Goal: Task Accomplishment & Management: Complete application form

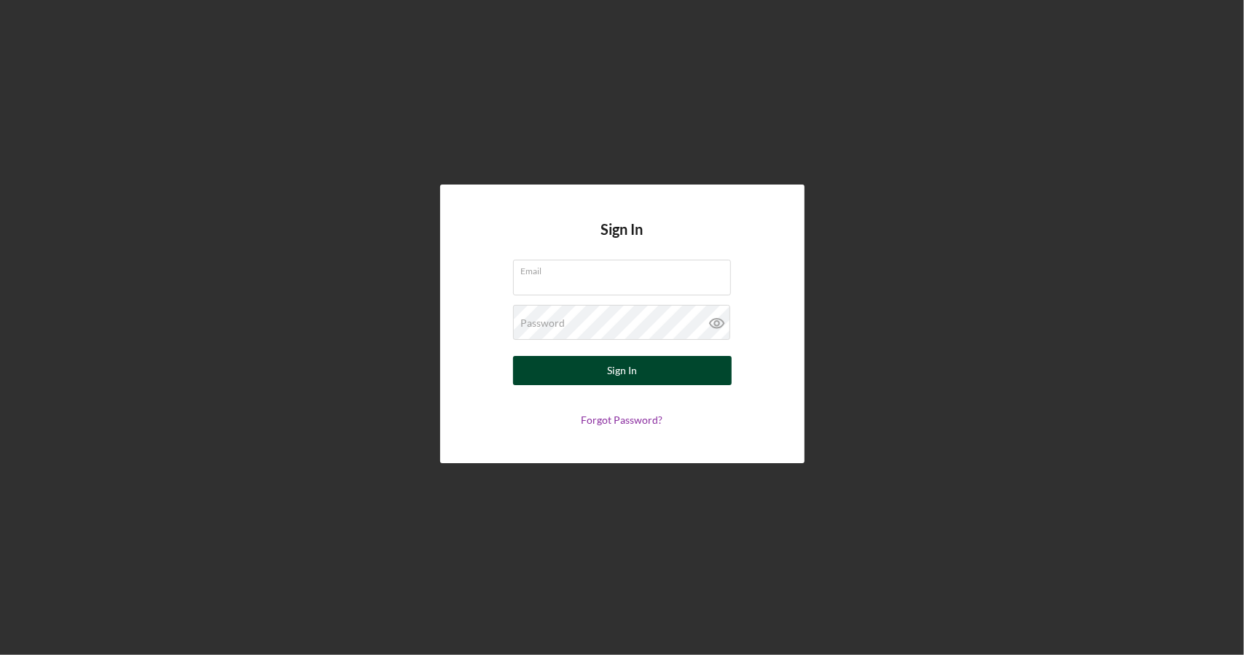
type input "[EMAIL_ADDRESS][DOMAIN_NAME]"
click at [598, 367] on button "Sign In" at bounding box center [622, 370] width 219 height 29
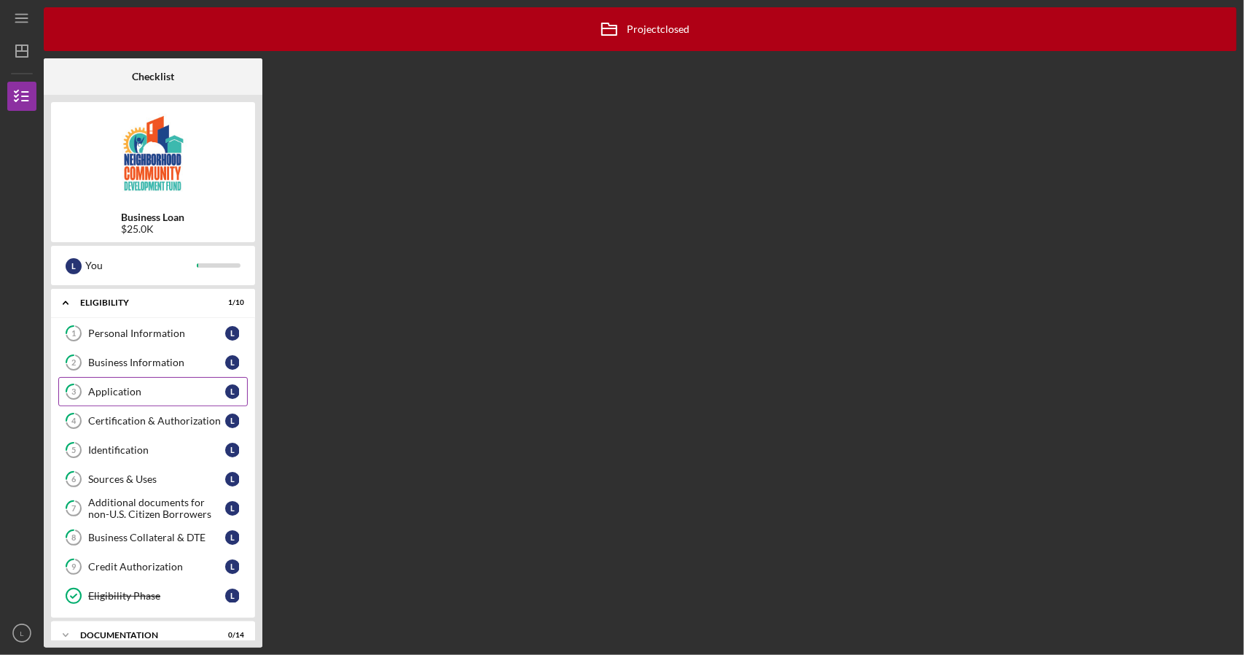
scroll to position [45, 0]
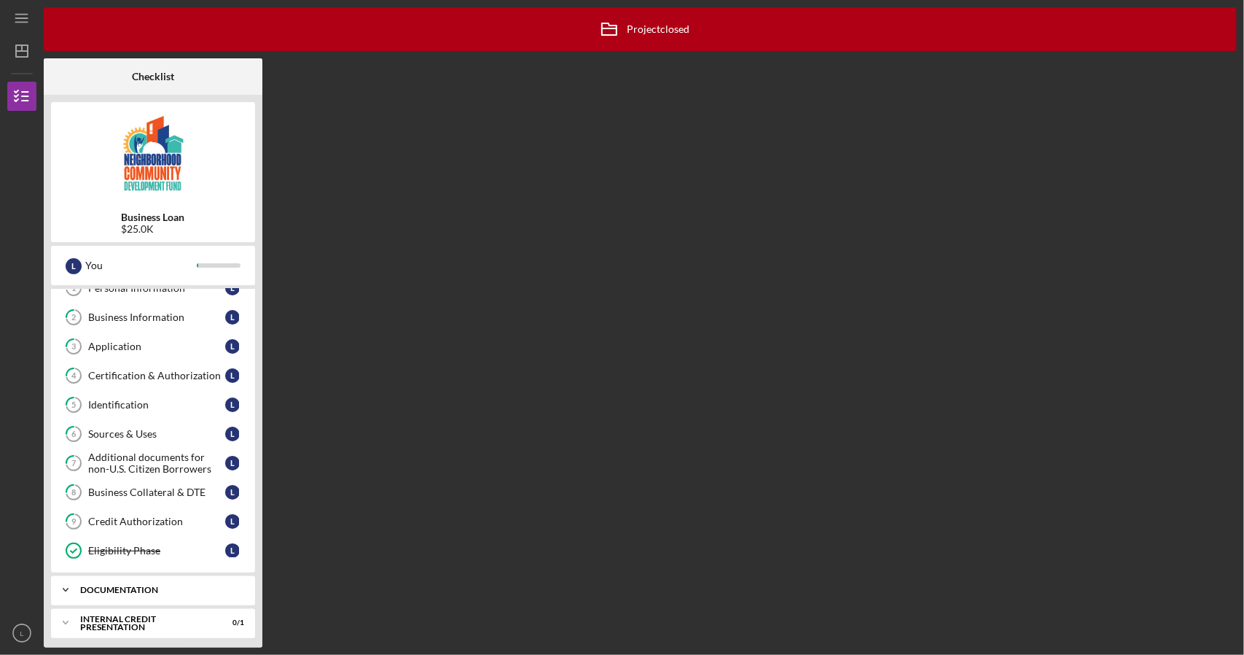
click at [130, 585] on div "documentation" at bounding box center [158, 589] width 157 height 9
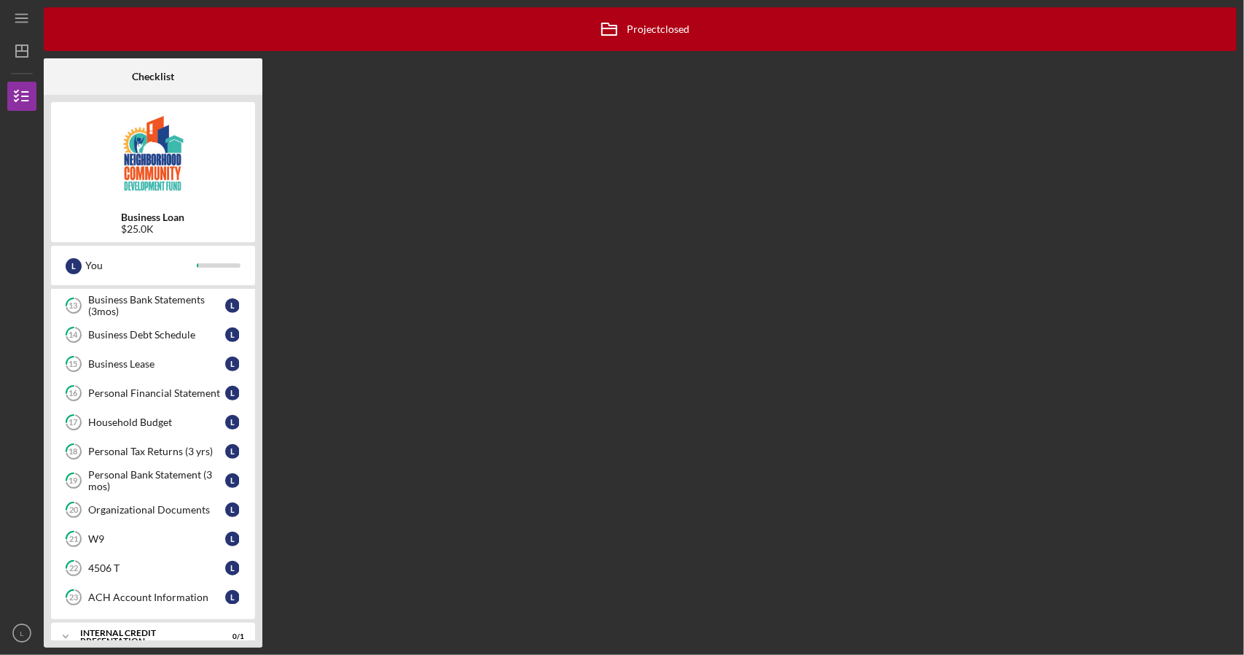
scroll to position [454, 0]
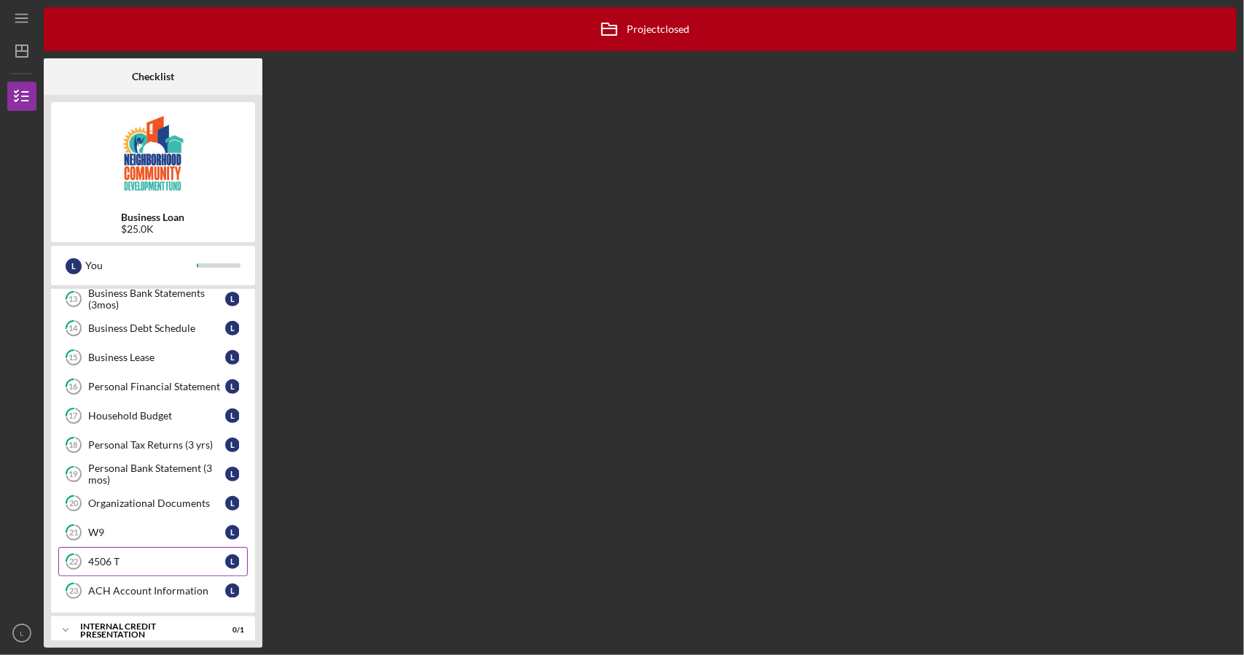
click at [101, 555] on div "4506 T" at bounding box center [156, 561] width 137 height 12
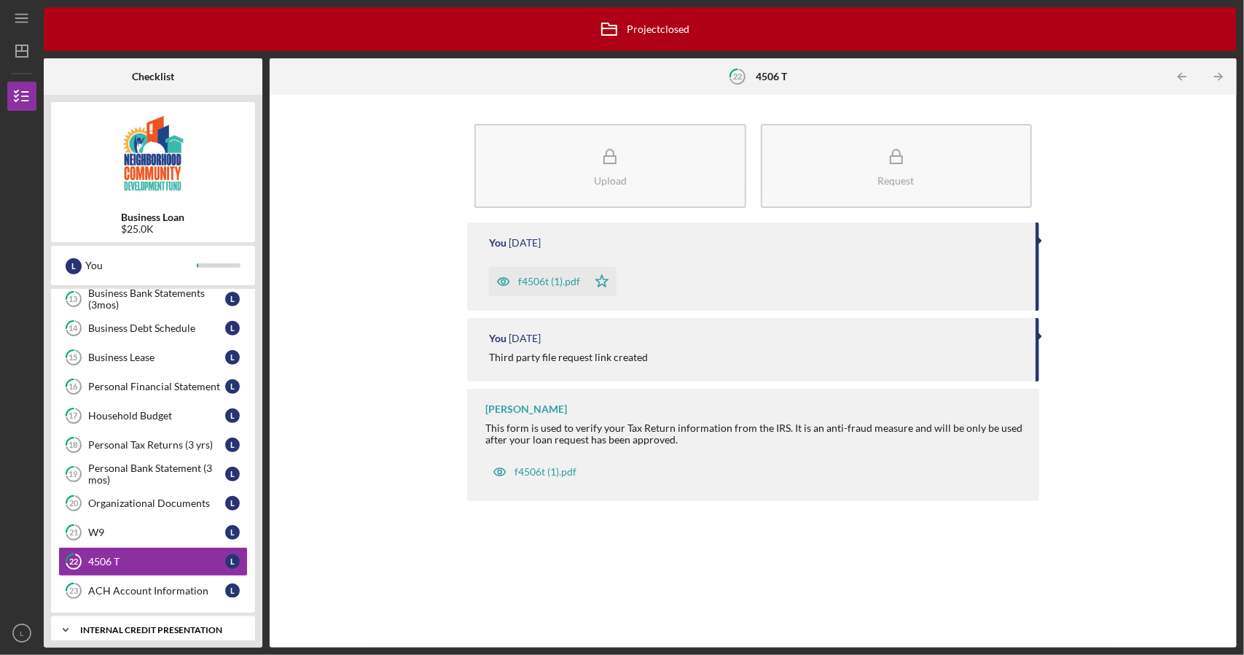
click at [110, 622] on div "Icon/Expander Internal Credit Presentation 0 / 1" at bounding box center [153, 629] width 204 height 29
click at [110, 622] on div "Icon/Expander Internal Credit Presentation 0 / 1" at bounding box center [153, 630] width 204 height 30
click at [187, 625] on div "Internal Credit Presentation" at bounding box center [158, 629] width 157 height 9
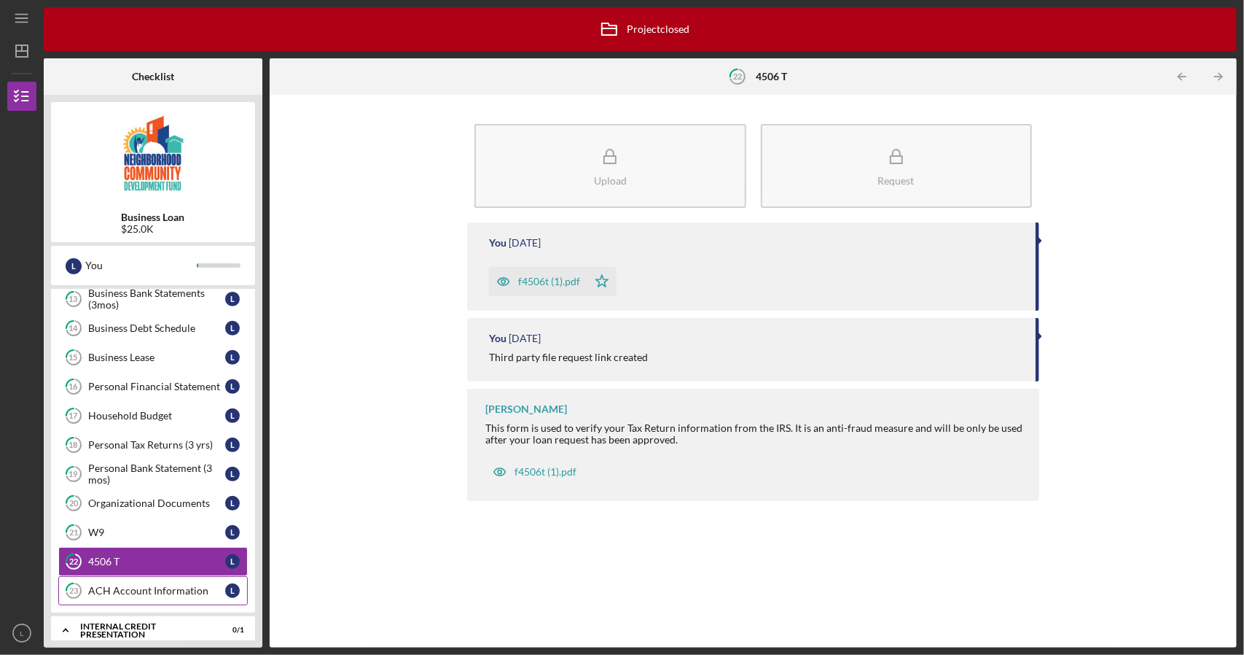
click at [101, 585] on div "ACH Account Information" at bounding box center [156, 591] width 137 height 12
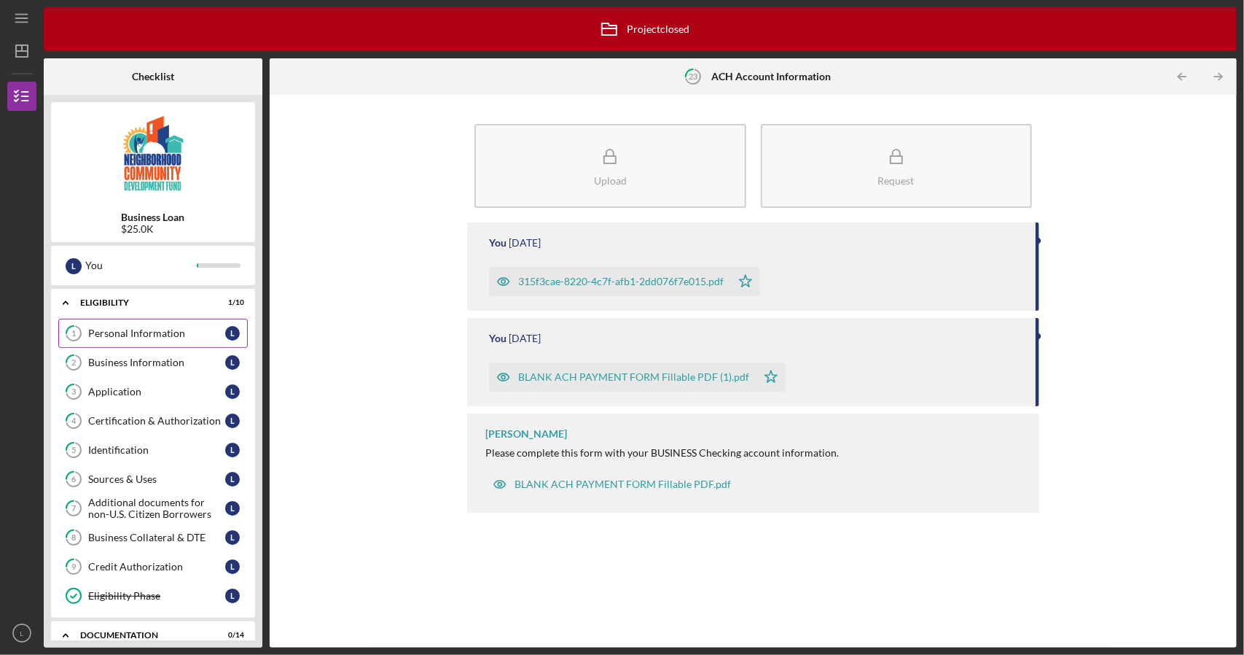
click at [117, 325] on link "1 Personal Information L" at bounding box center [153, 333] width 190 height 29
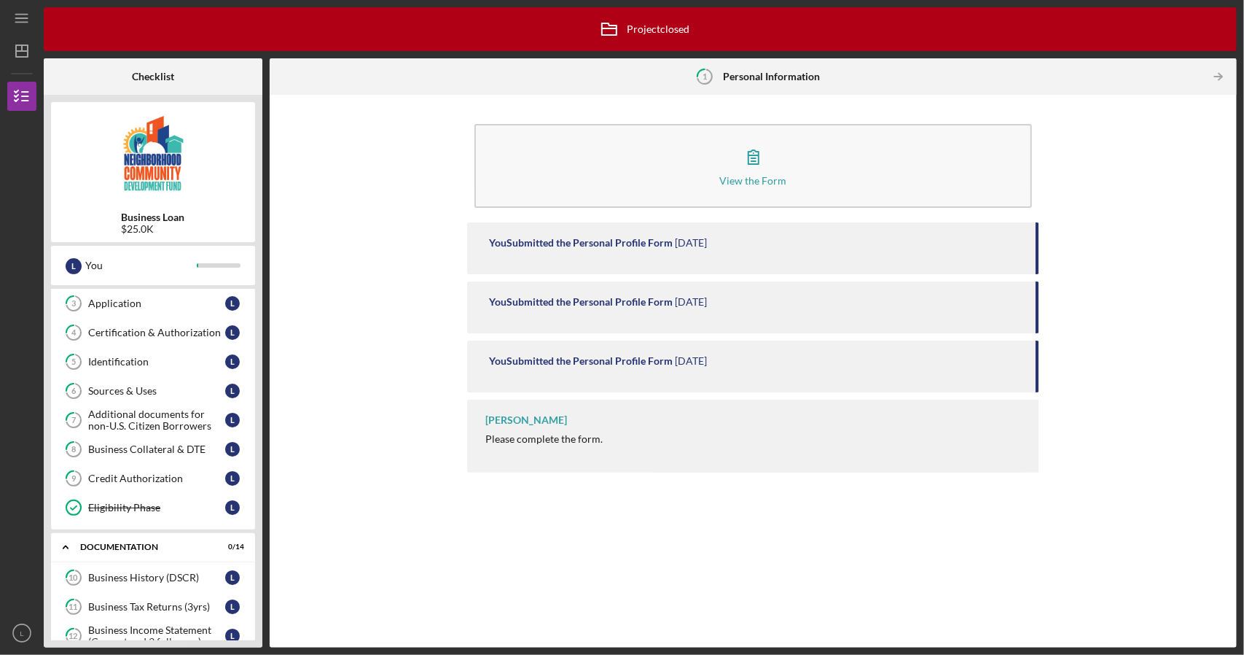
scroll to position [90, 0]
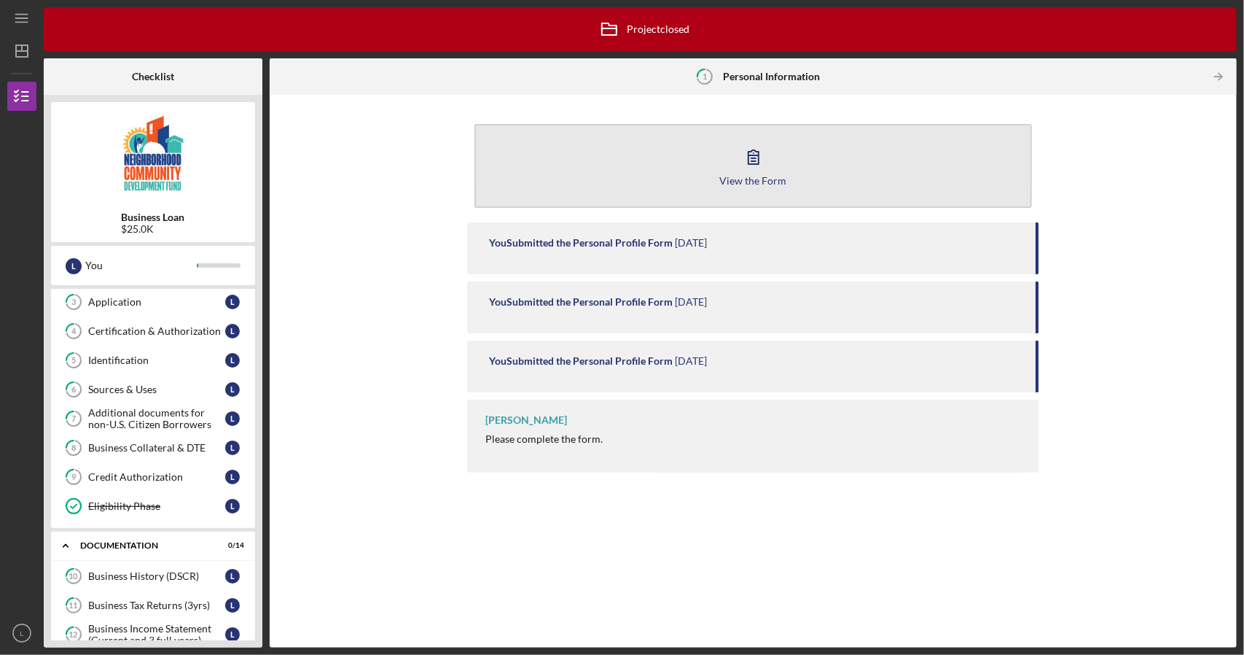
click at [748, 181] on div "View the Form" at bounding box center [753, 180] width 67 height 11
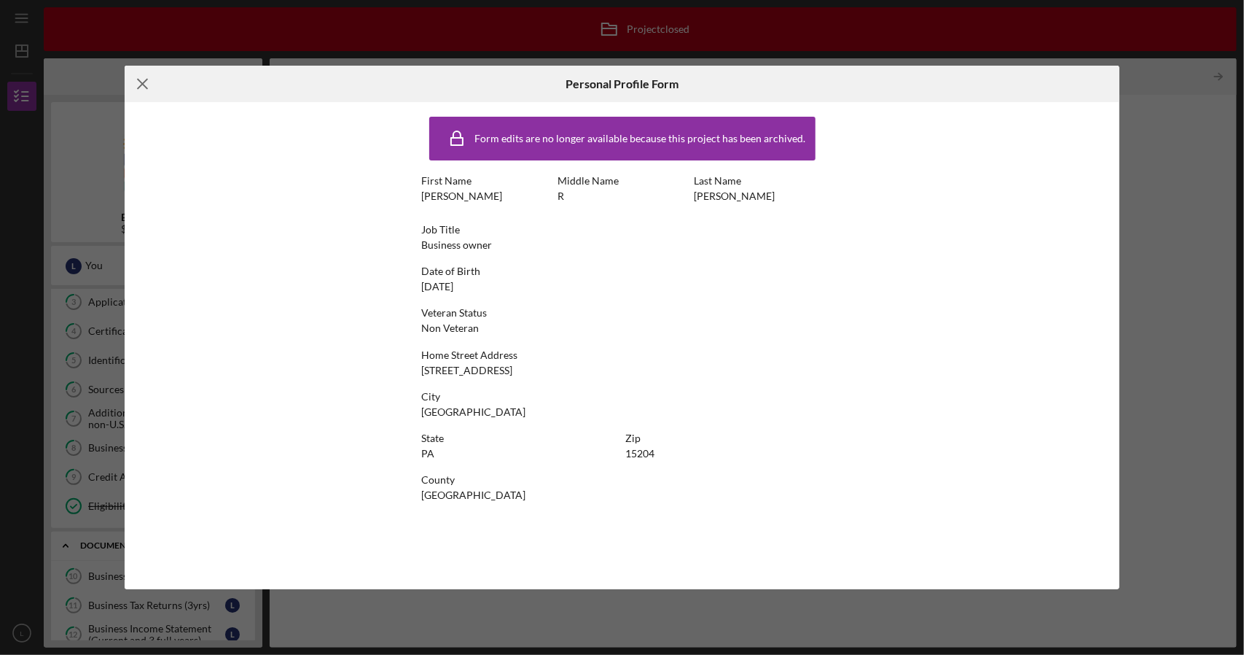
click at [143, 79] on icon "Icon/Menu Close" at bounding box center [143, 84] width 36 height 36
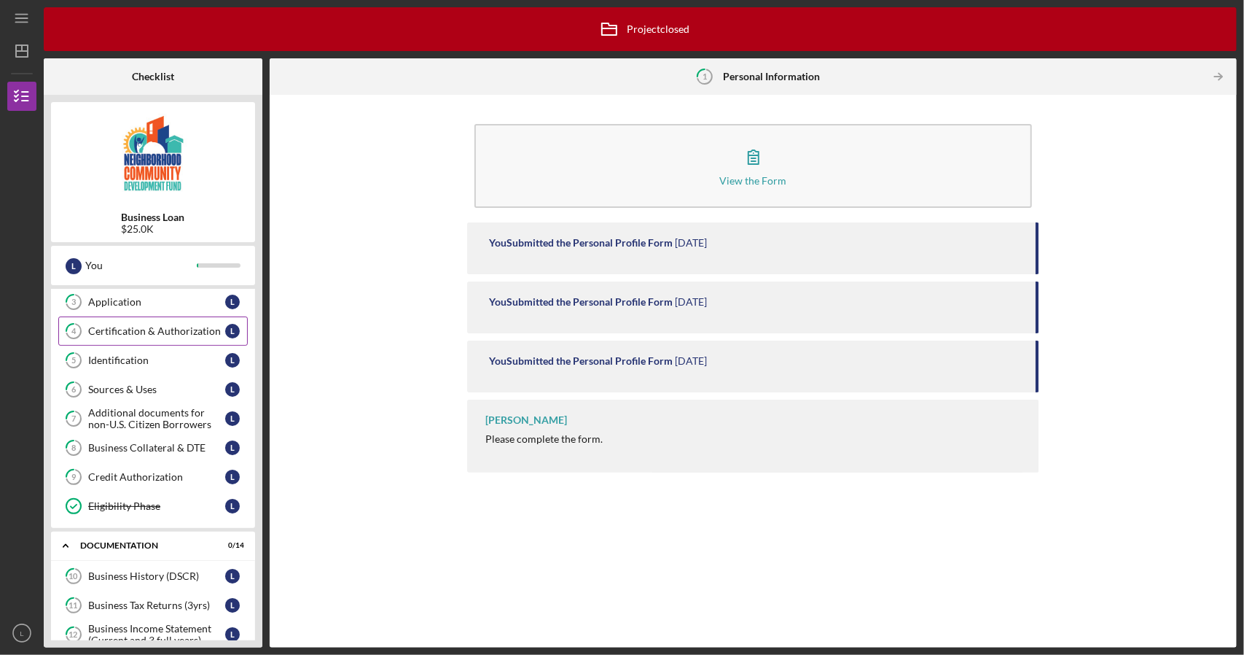
click at [207, 333] on div "Certification & Authorization" at bounding box center [156, 331] width 137 height 12
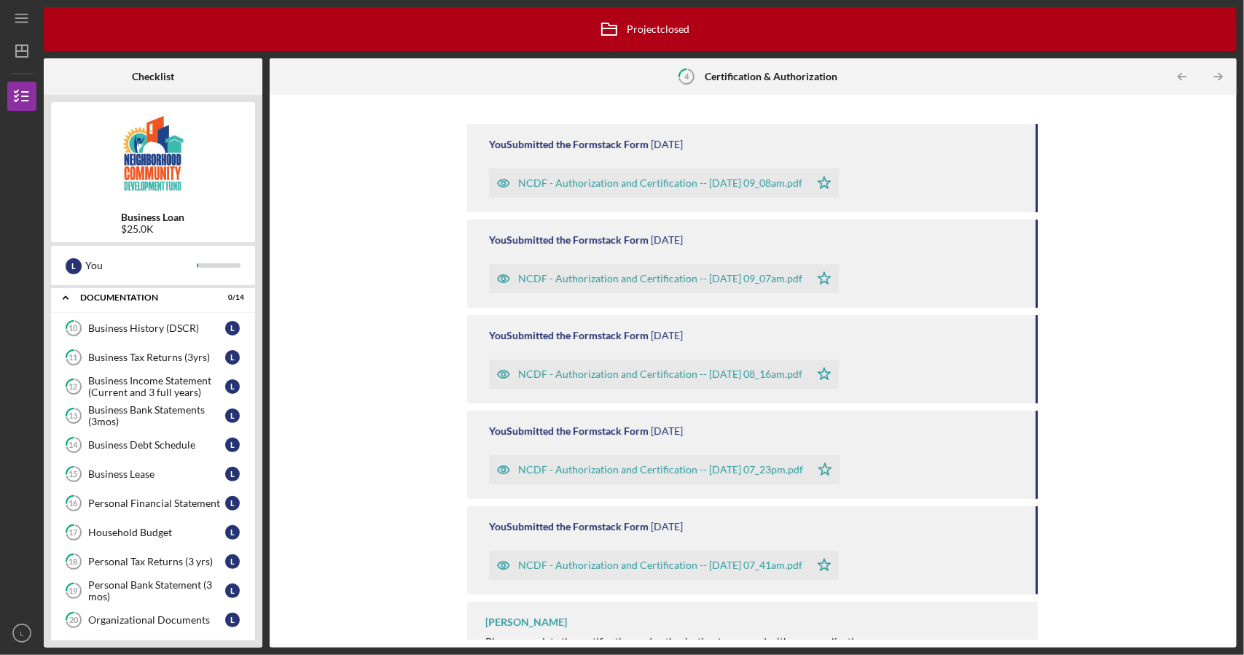
scroll to position [338, 0]
click at [176, 327] on div "Business History (DSCR)" at bounding box center [156, 327] width 137 height 12
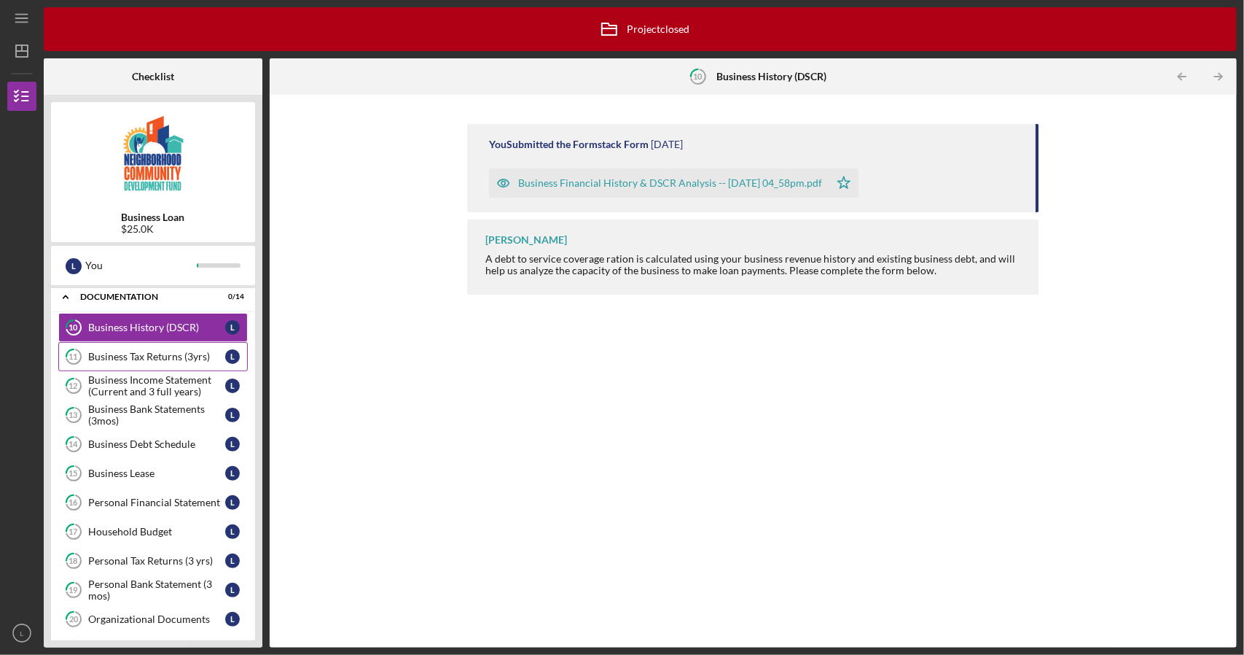
click at [169, 351] on div "Business Tax Returns (3yrs)" at bounding box center [156, 357] width 137 height 12
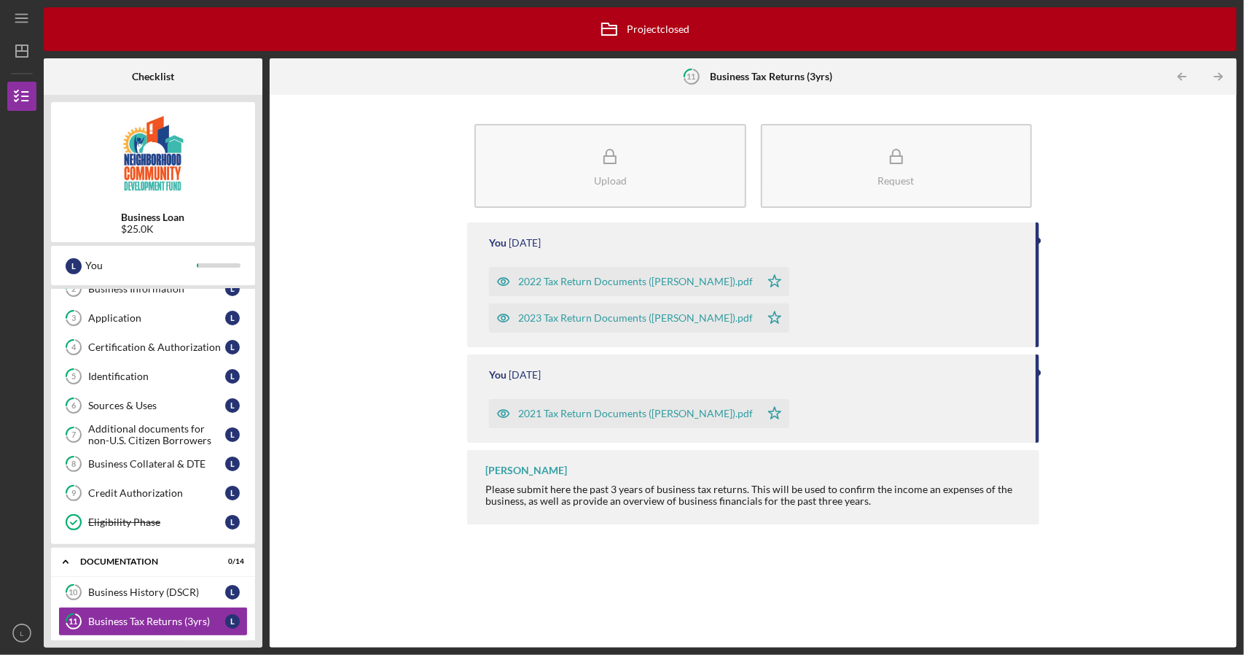
scroll to position [68, 0]
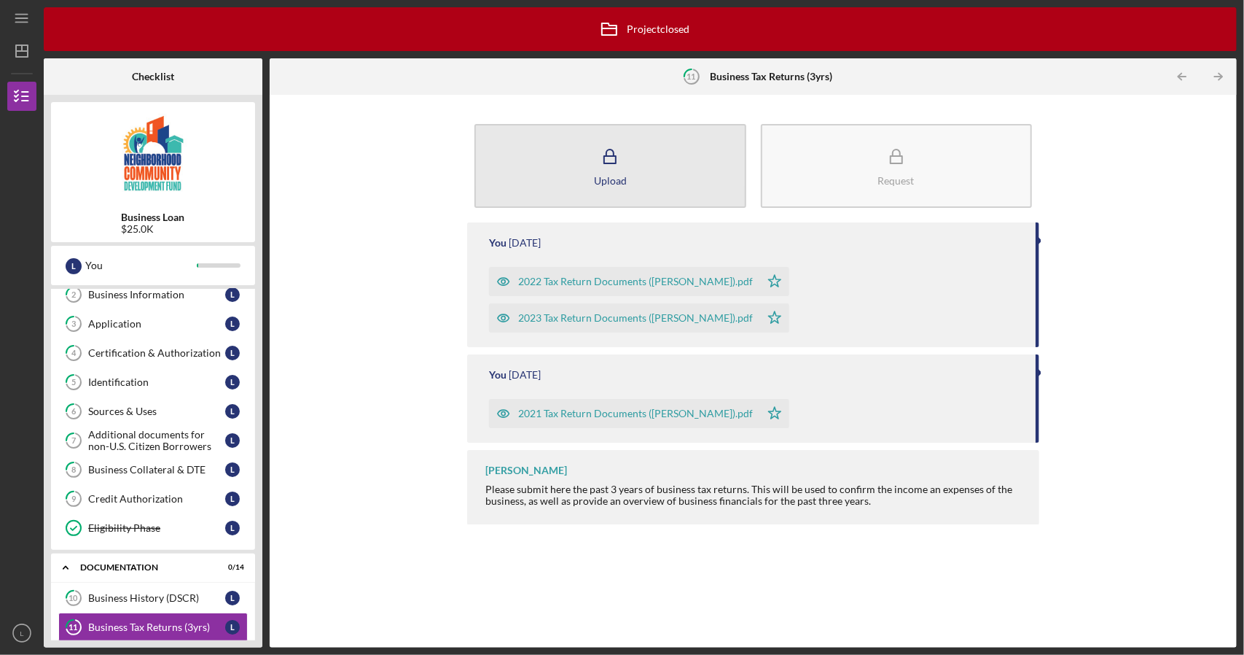
click at [581, 200] on button "Upload" at bounding box center [610, 166] width 271 height 84
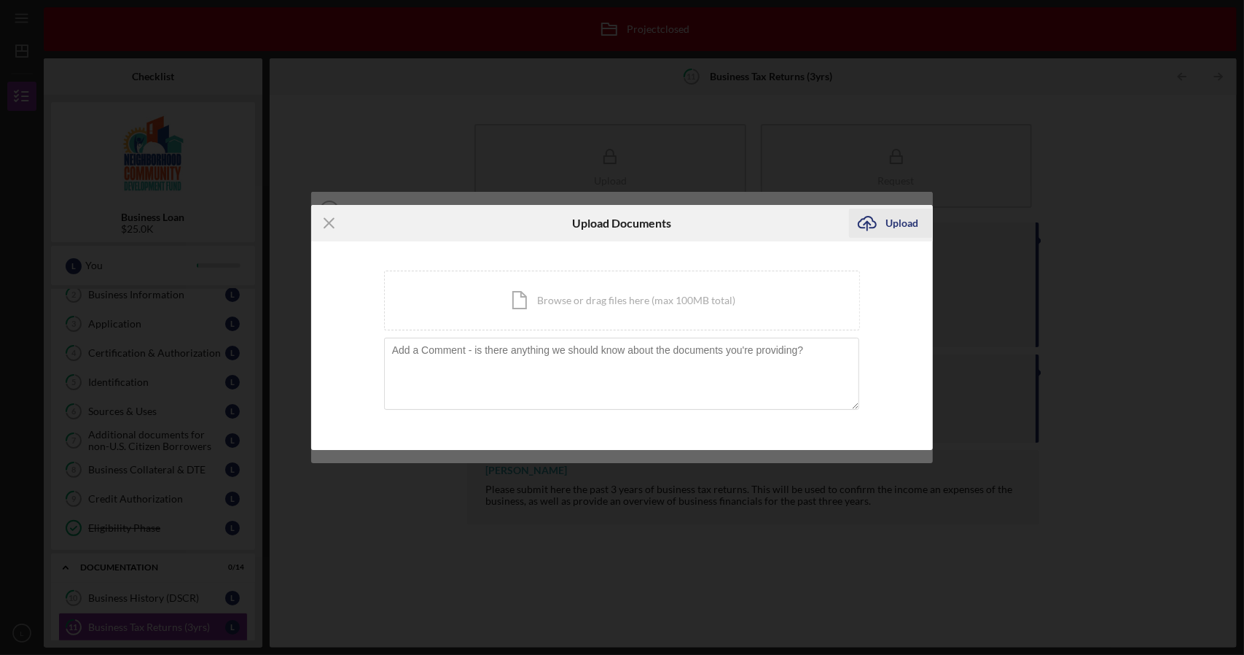
click at [875, 222] on icon "submit" at bounding box center [867, 221] width 17 height 11
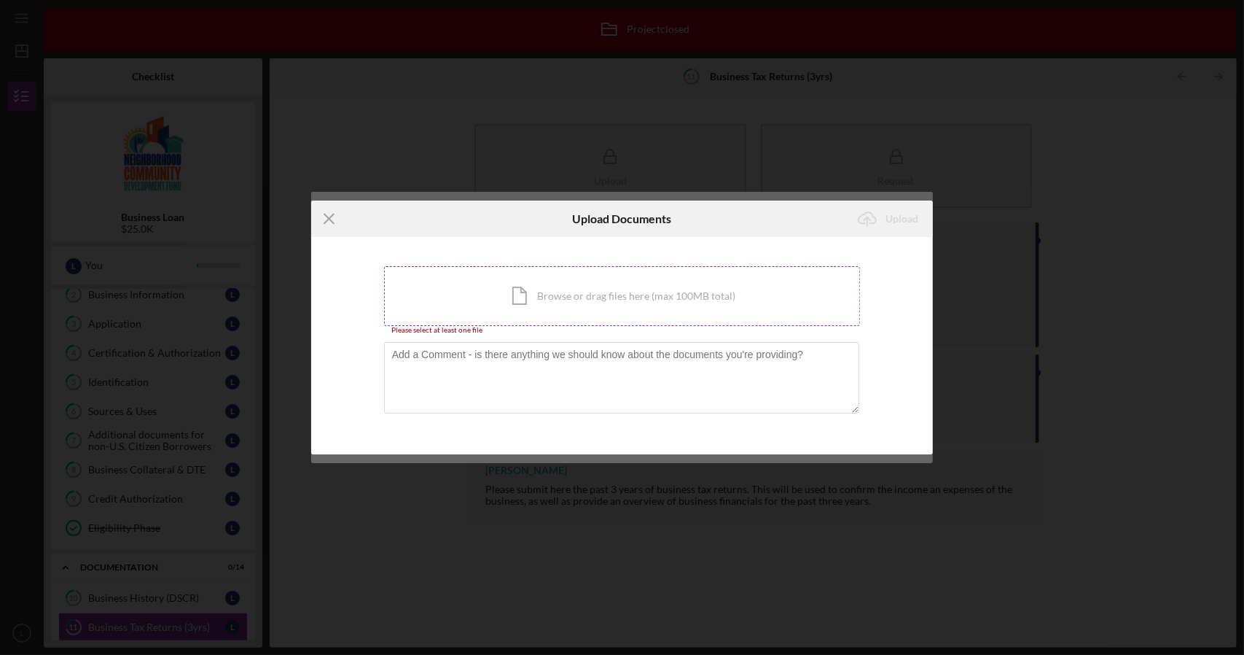
click at [532, 300] on div "Icon/Document Browse or drag files here (max 100MB total) Tap to choose files o…" at bounding box center [622, 296] width 477 height 60
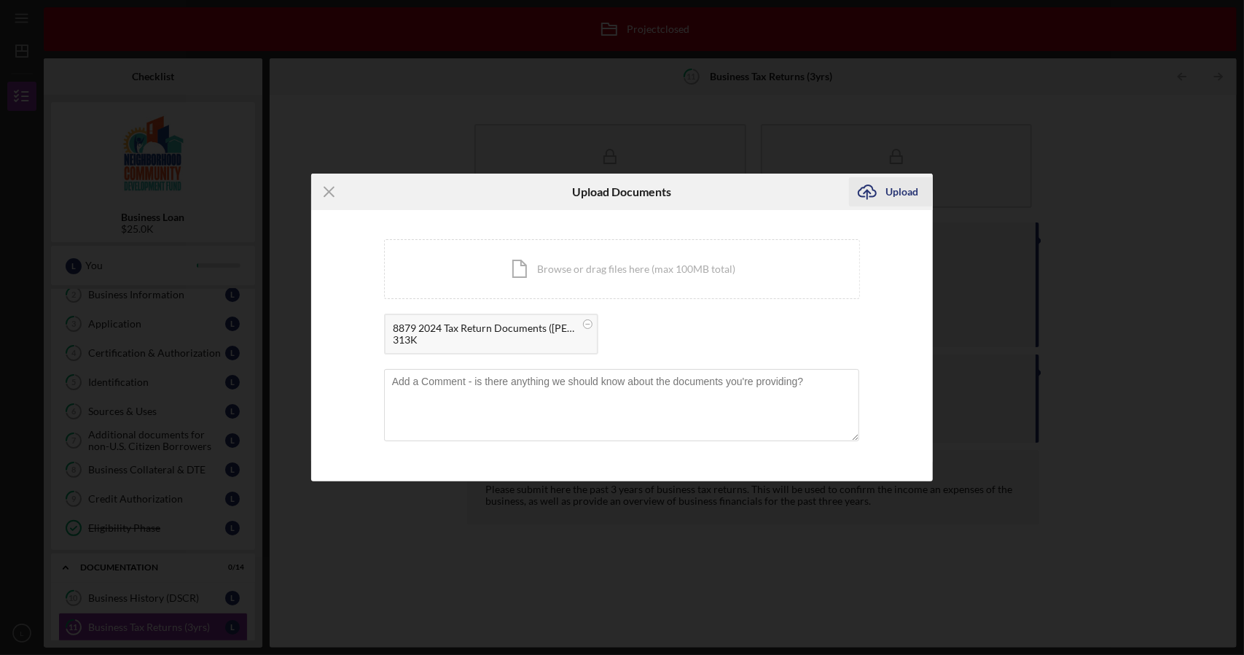
click at [890, 198] on div "Upload" at bounding box center [902, 191] width 33 height 29
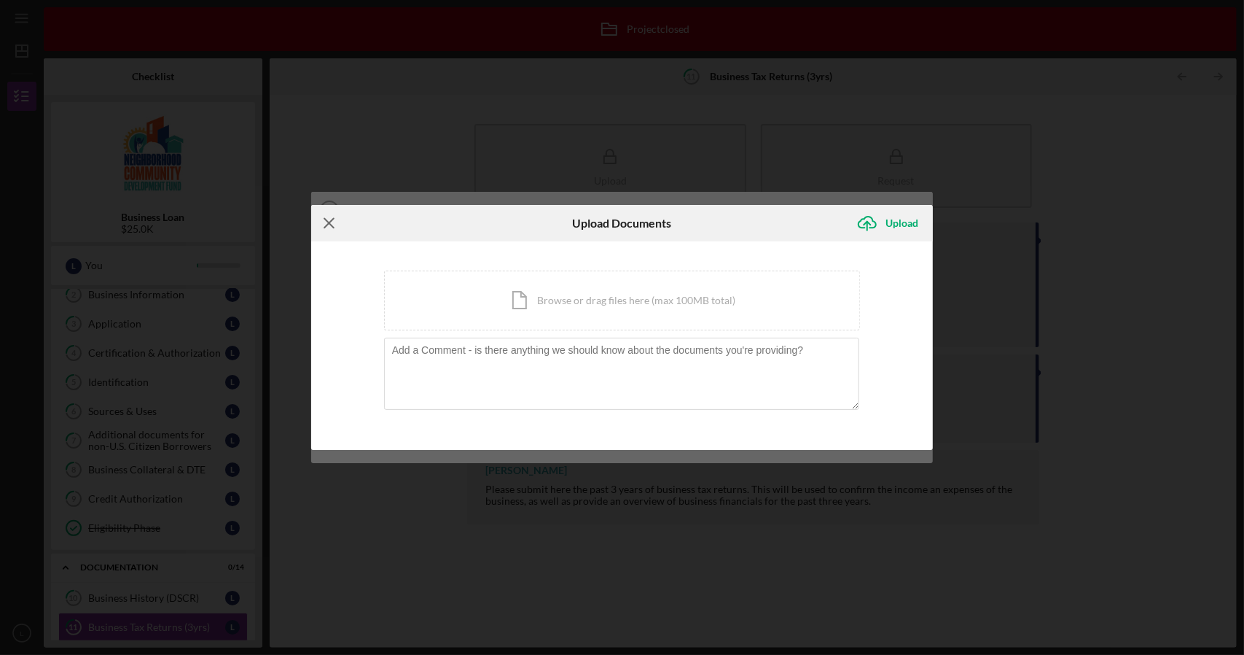
click at [337, 219] on icon "Icon/Menu Close" at bounding box center [329, 223] width 36 height 36
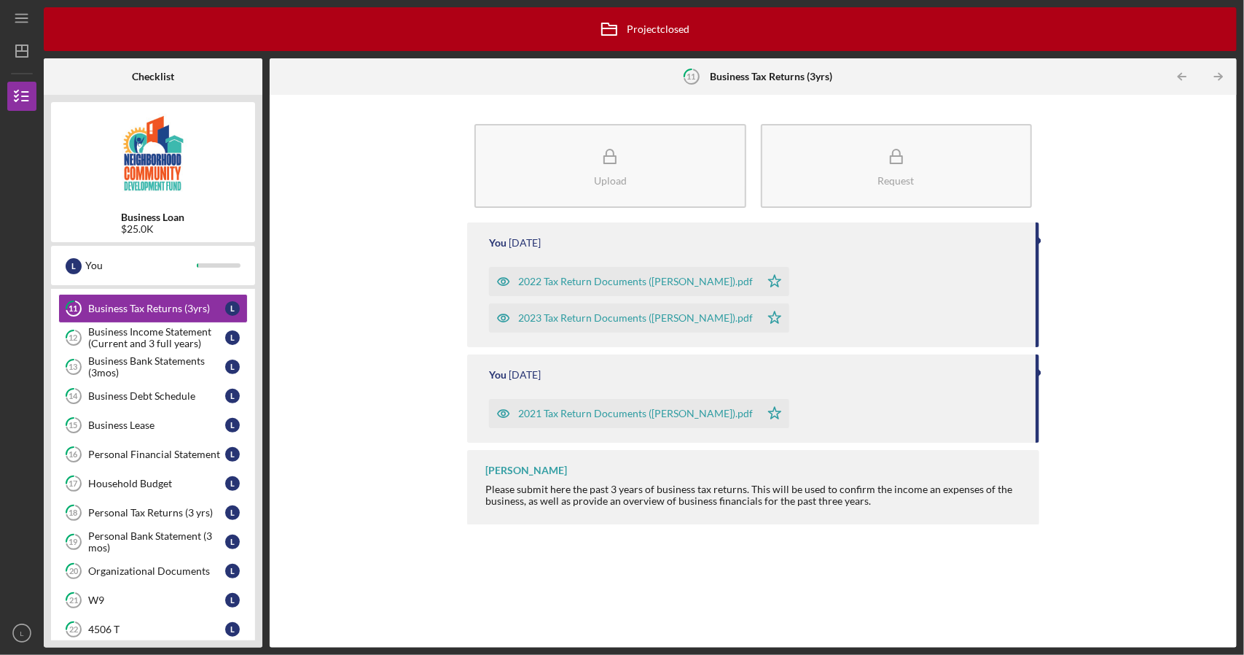
scroll to position [491, 0]
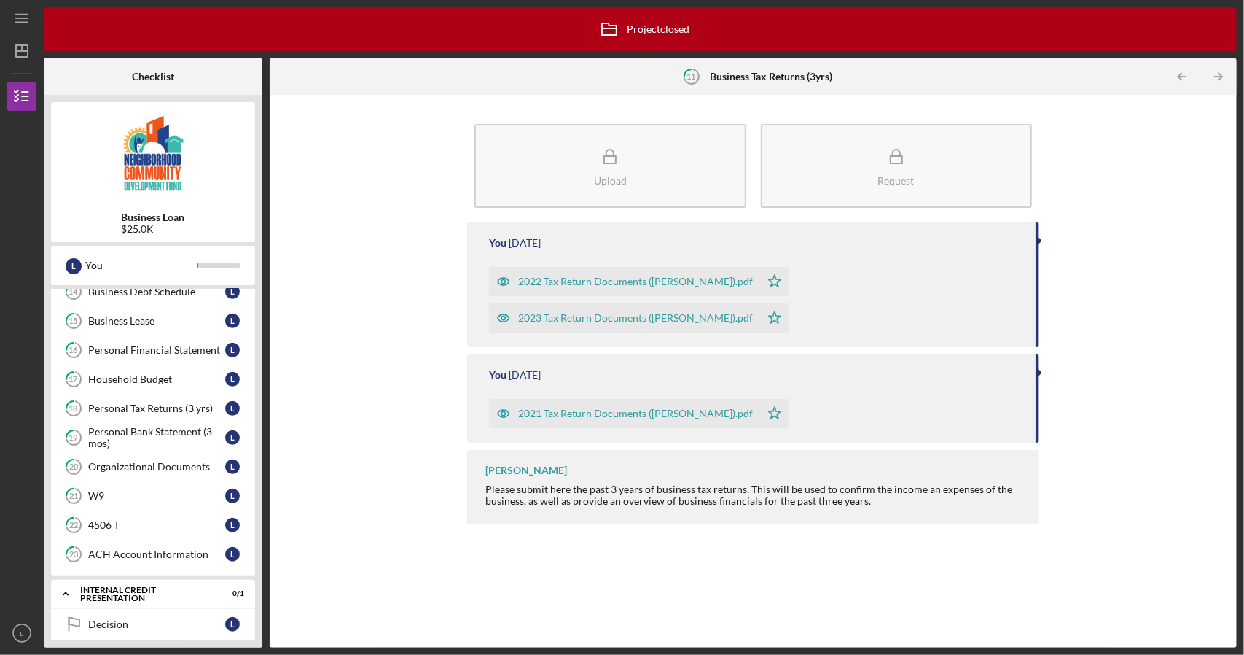
click at [114, 563] on div "Icon/Expander Eligibility 1 / 10 1 Personal Information L 2 Business Informatio…" at bounding box center [153, 464] width 204 height 351
click at [97, 589] on div "Internal Credit Presentation" at bounding box center [158, 593] width 157 height 9
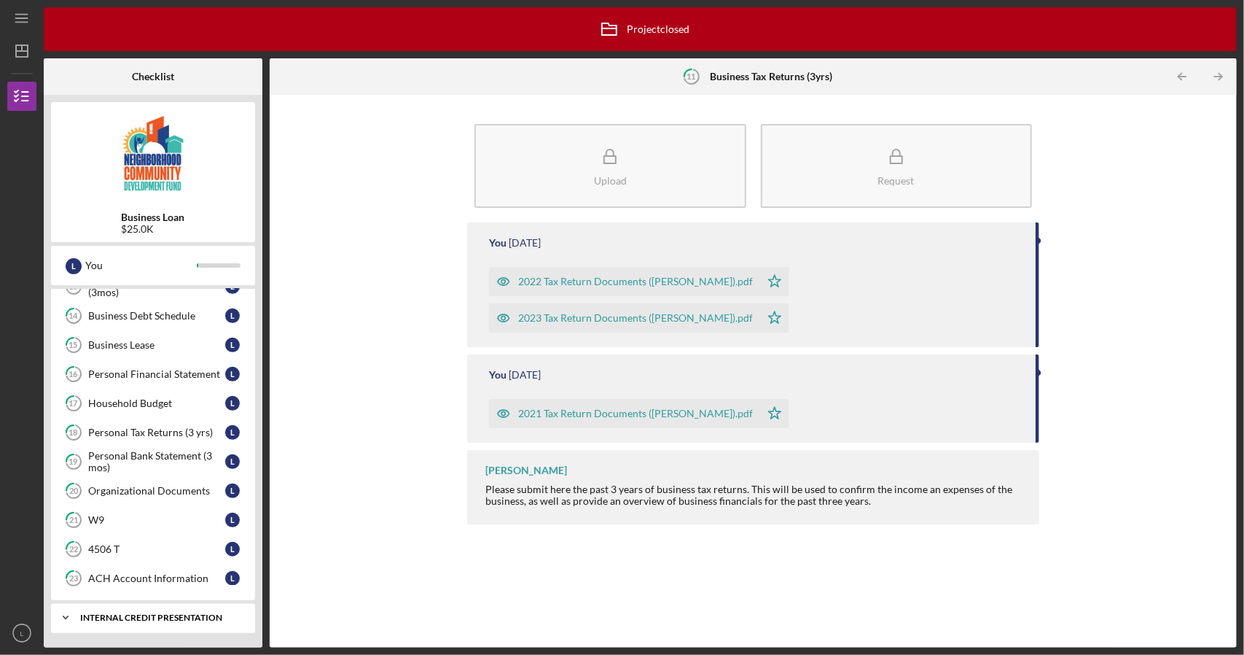
scroll to position [454, 0]
